Goal: Task Accomplishment & Management: Use online tool/utility

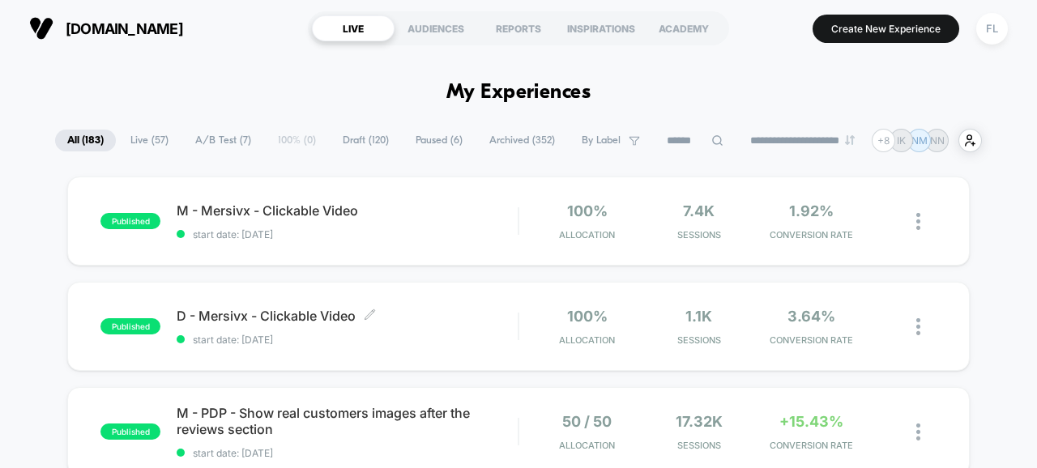
scroll to position [306, 0]
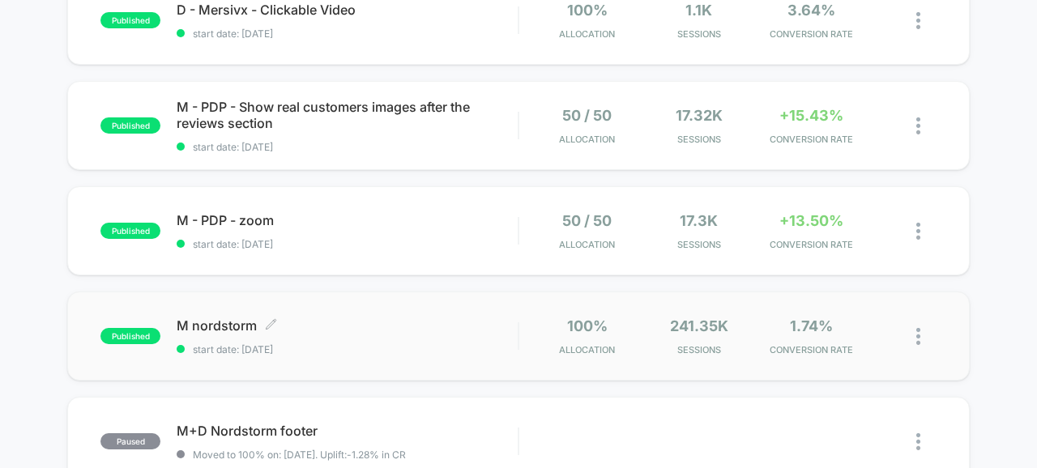
click at [406, 339] on div "M nordstorm Click to edit experience details Click to edit experience details s…" at bounding box center [347, 337] width 341 height 38
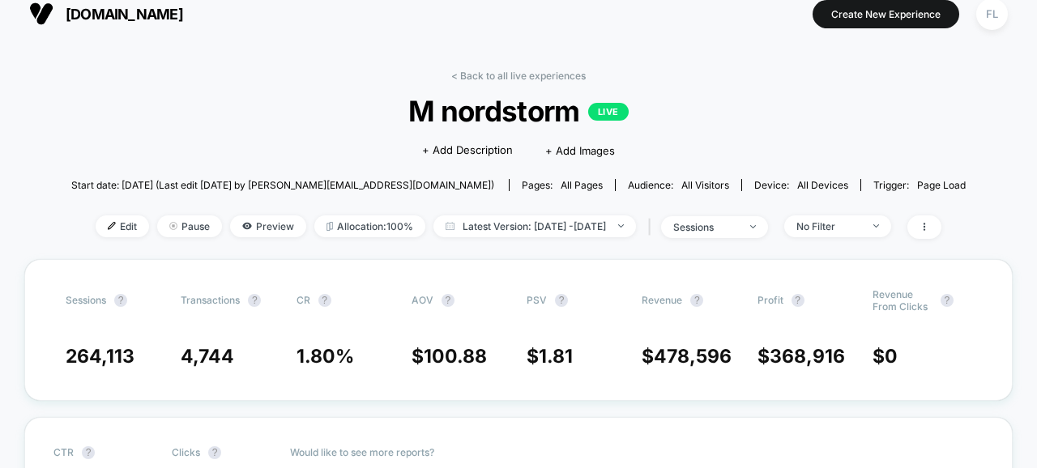
scroll to position [20, 0]
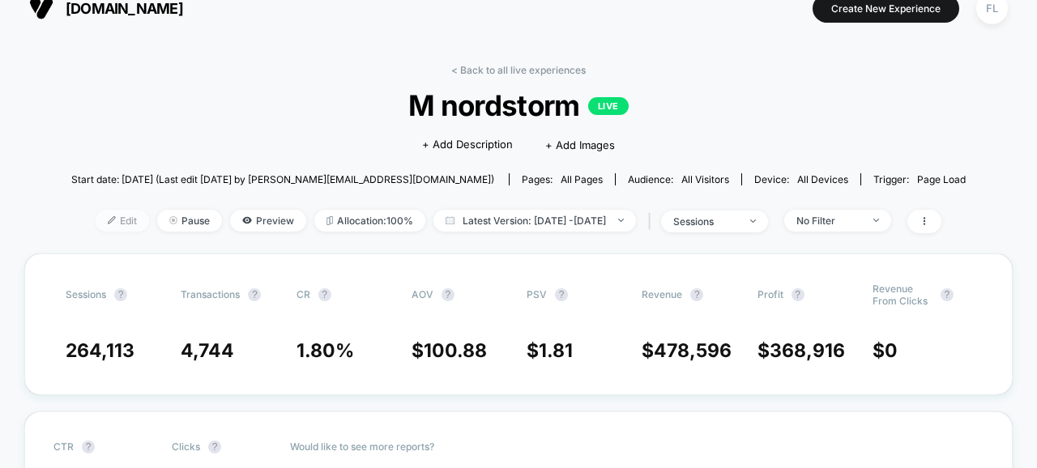
click at [96, 215] on span "Edit" at bounding box center [122, 221] width 53 height 22
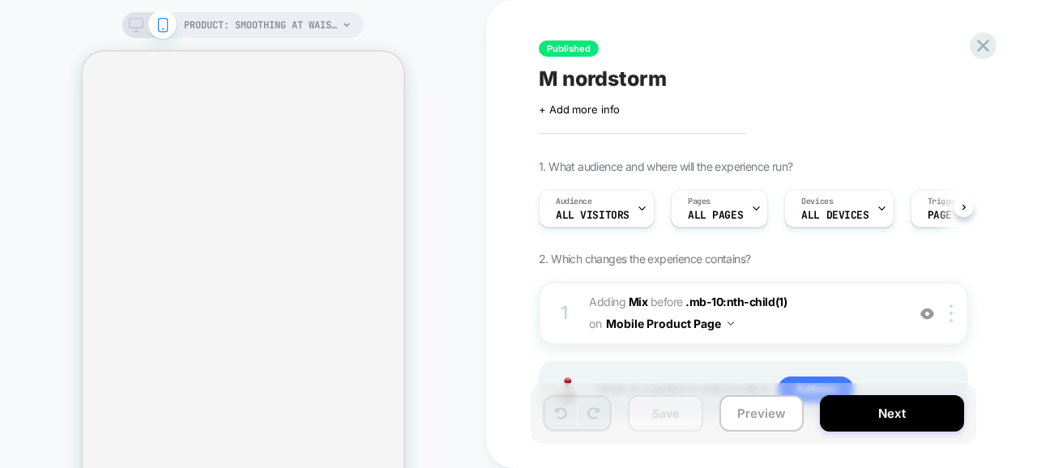
scroll to position [0, 1]
click at [826, 309] on span "#_loomi_addon_1755727350321 Adding Mix BEFORE .mb-10:nth-child(1) .mb-10:nth-ch…" at bounding box center [743, 314] width 309 height 44
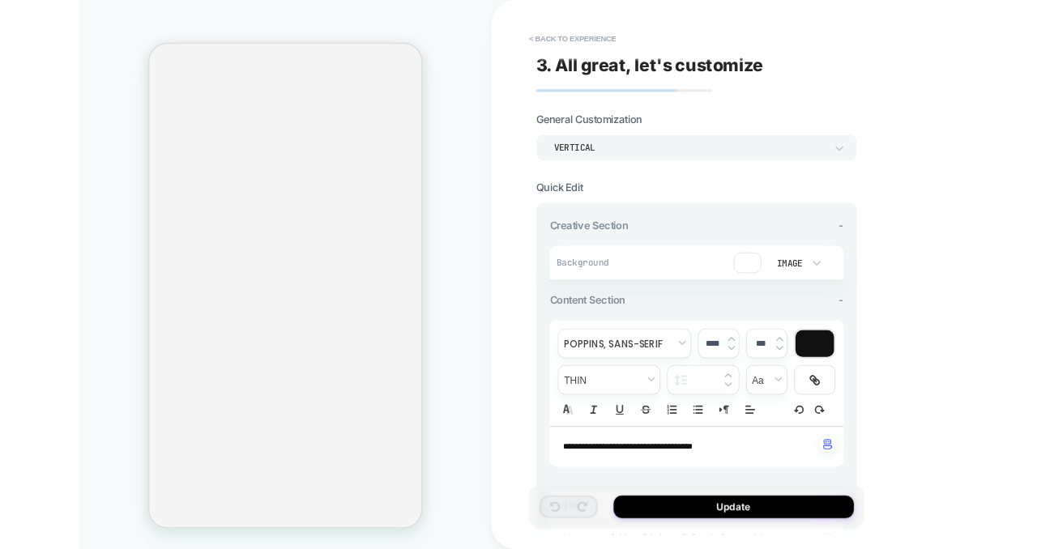
scroll to position [0, 0]
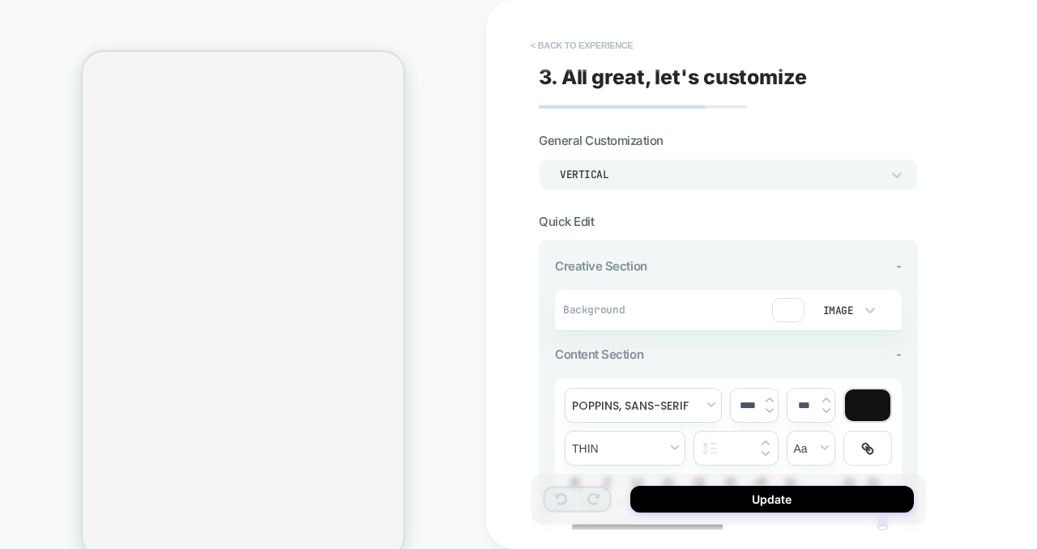
click at [540, 49] on button "< Back to experience" at bounding box center [582, 45] width 118 height 26
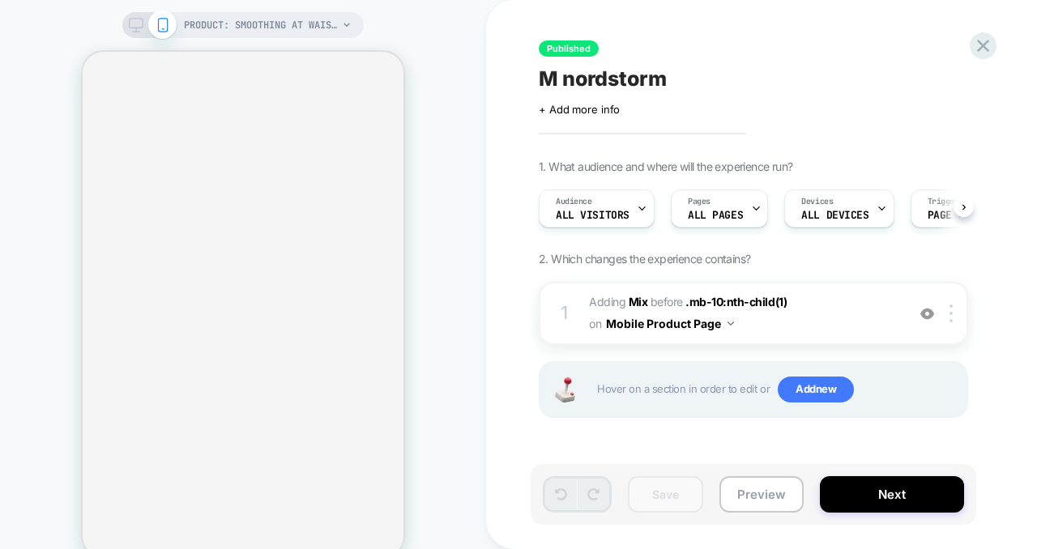
scroll to position [0, 1]
click at [984, 48] on icon at bounding box center [983, 46] width 22 height 22
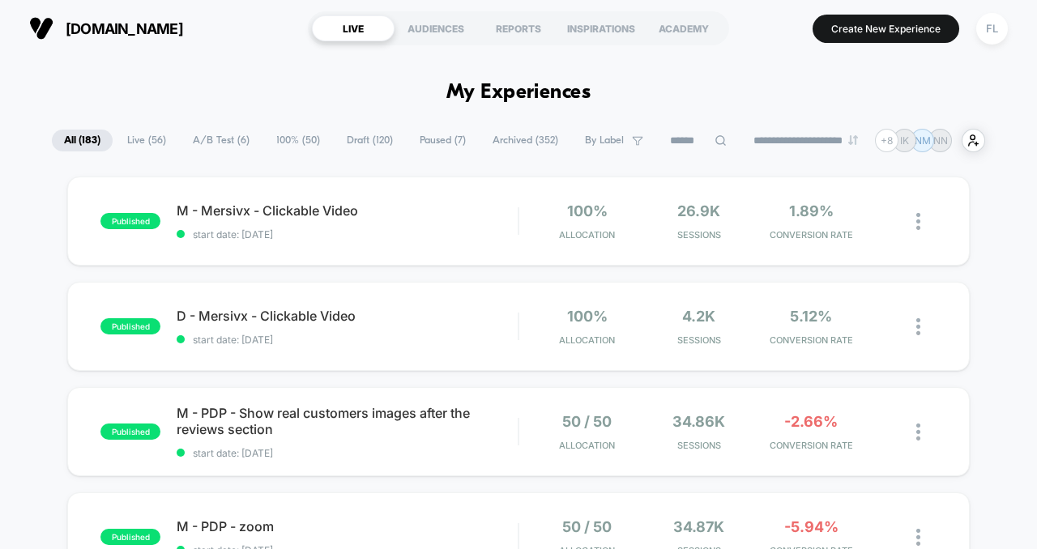
click at [690, 137] on input at bounding box center [698, 140] width 81 height 19
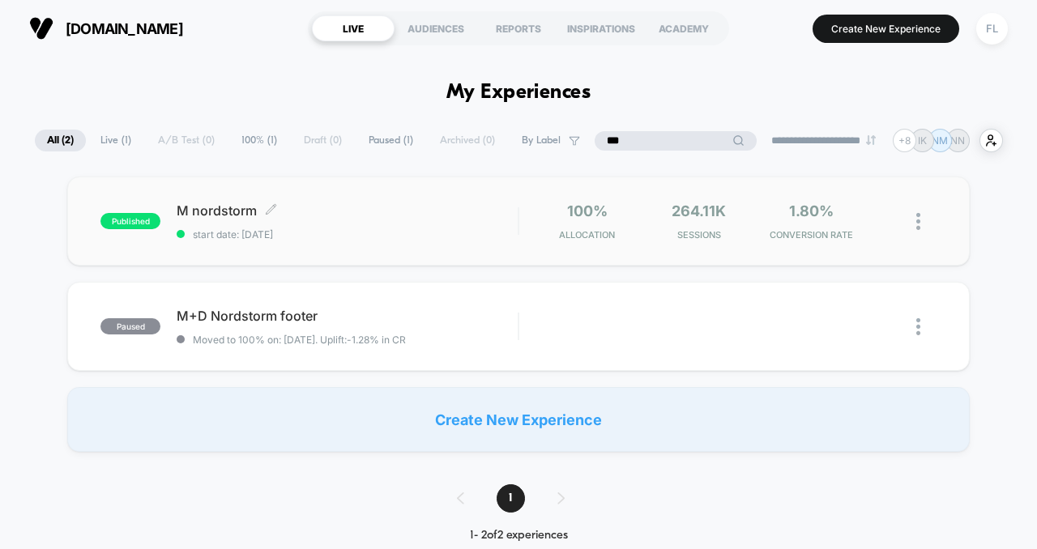
type input "***"
click at [253, 228] on span "start date: [DATE]" at bounding box center [347, 234] width 341 height 12
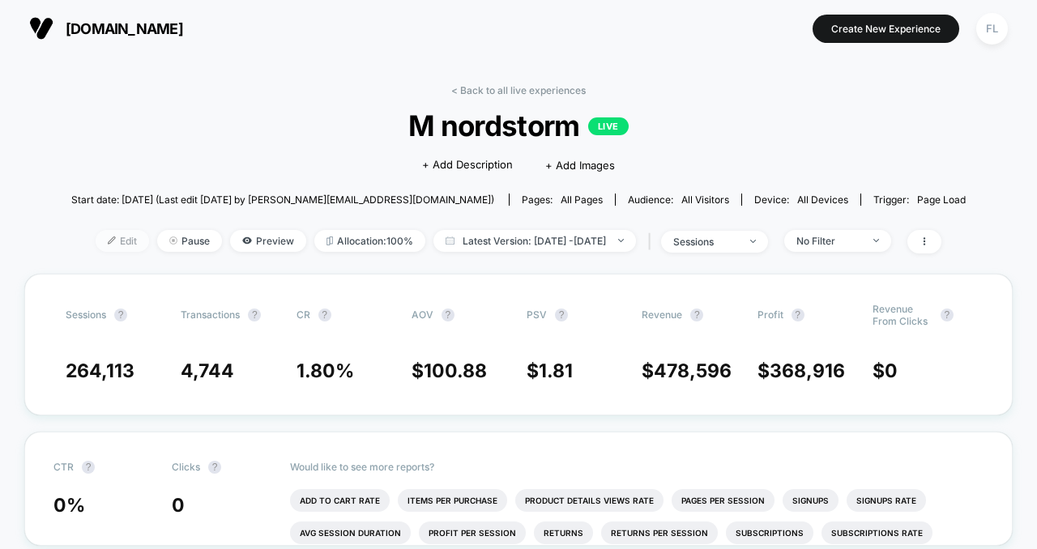
click at [100, 235] on span "Edit" at bounding box center [122, 241] width 53 height 22
